Goal: Task Accomplishment & Management: Manage account settings

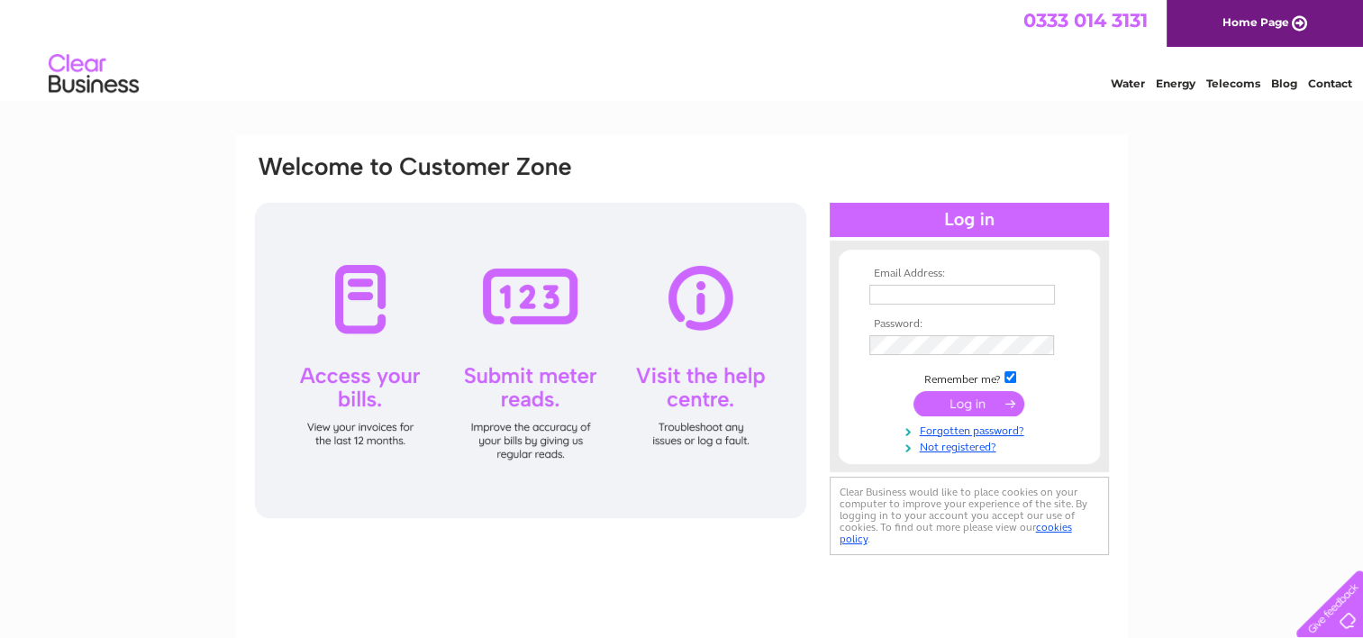
type input "[EMAIL_ADDRESS][DOMAIN_NAME]"
click at [957, 404] on input "submit" at bounding box center [968, 403] width 111 height 25
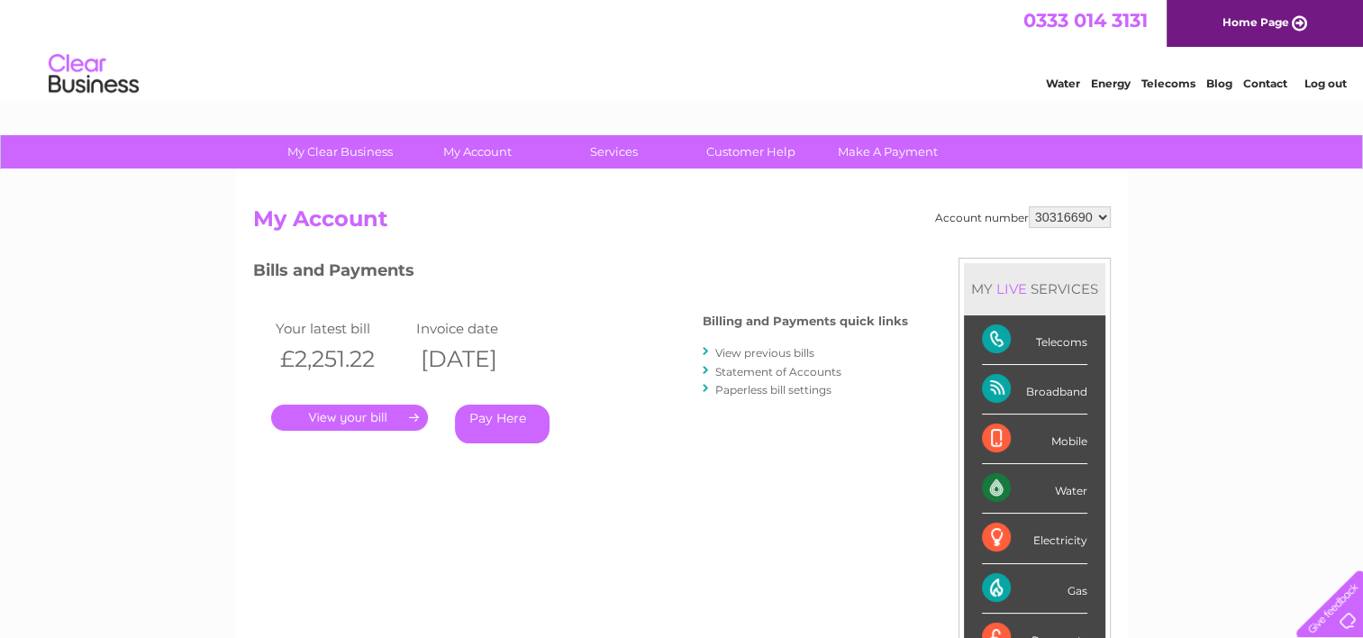
drag, startPoint x: 856, startPoint y: 395, endPoint x: 699, endPoint y: 306, distance: 179.9
click at [699, 306] on div "Bills and Payments Billing and Payments quick links View previous bills Stateme…" at bounding box center [580, 364] width 655 height 212
drag, startPoint x: 699, startPoint y: 306, endPoint x: 792, endPoint y: 275, distance: 98.0
click at [792, 275] on h3 "Bills and Payments" at bounding box center [580, 274] width 655 height 32
click at [334, 413] on link "." at bounding box center [349, 417] width 157 height 26
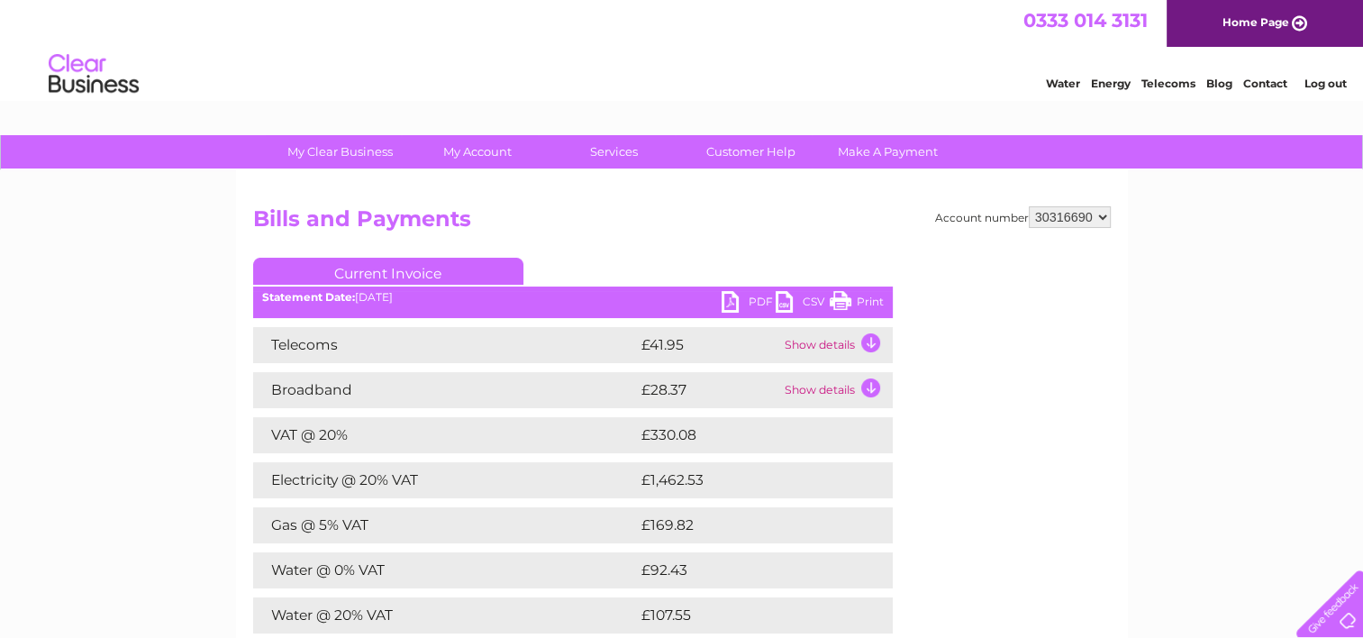
click at [750, 306] on link "PDF" at bounding box center [748, 304] width 54 height 26
